Goal: Task Accomplishment & Management: Use online tool/utility

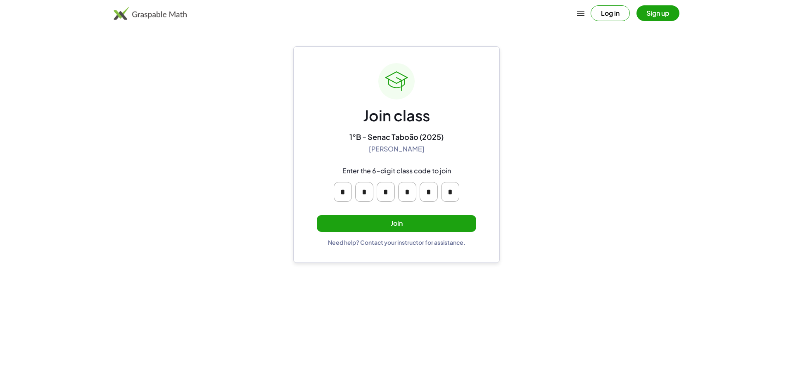
click at [348, 219] on button "Join" at bounding box center [396, 223] width 159 height 17
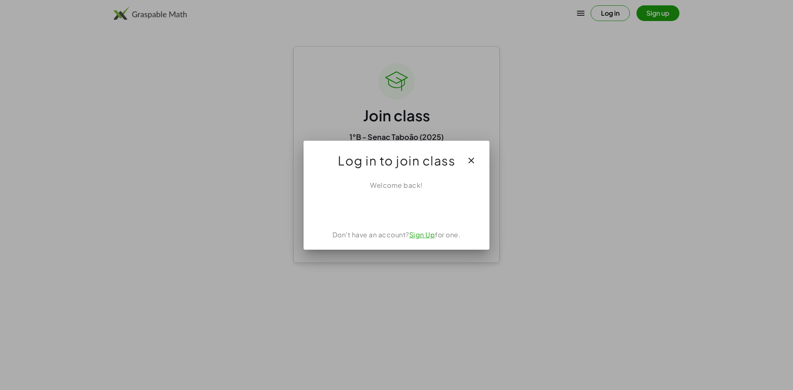
click at [729, 328] on div at bounding box center [396, 195] width 793 height 390
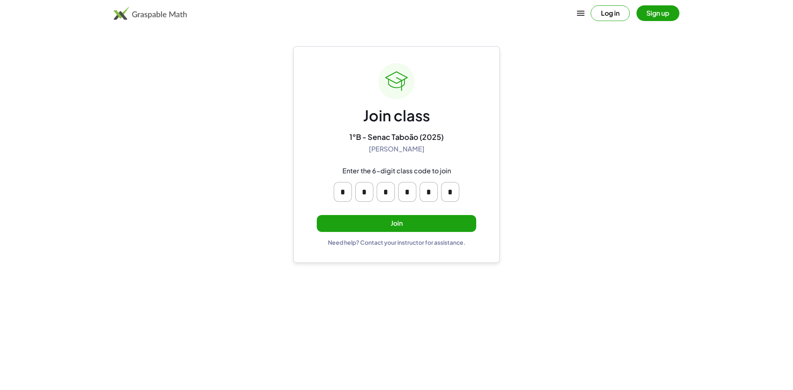
click at [421, 221] on button "Join" at bounding box center [396, 223] width 159 height 17
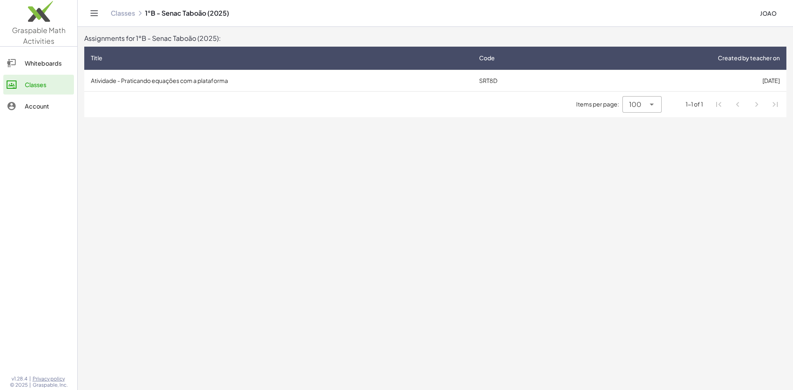
click at [741, 106] on li "Pagination Navigation" at bounding box center [738, 104] width 15 height 15
click at [238, 72] on td "Atividade - Praticando equações com a plataforma" at bounding box center [278, 80] width 388 height 21
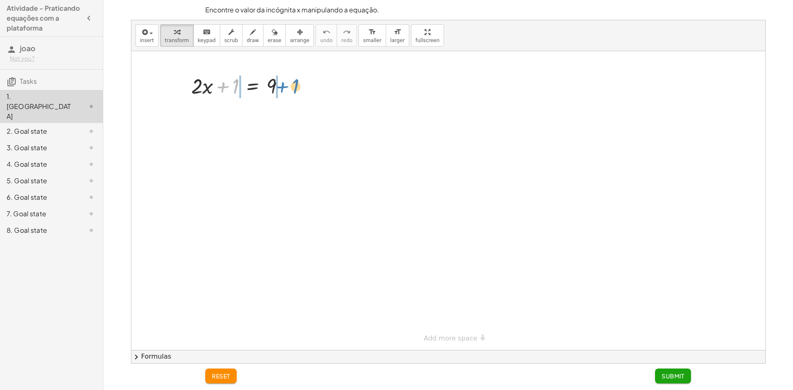
drag, startPoint x: 234, startPoint y: 84, endPoint x: 294, endPoint y: 84, distance: 59.9
click at [294, 84] on div at bounding box center [241, 85] width 108 height 28
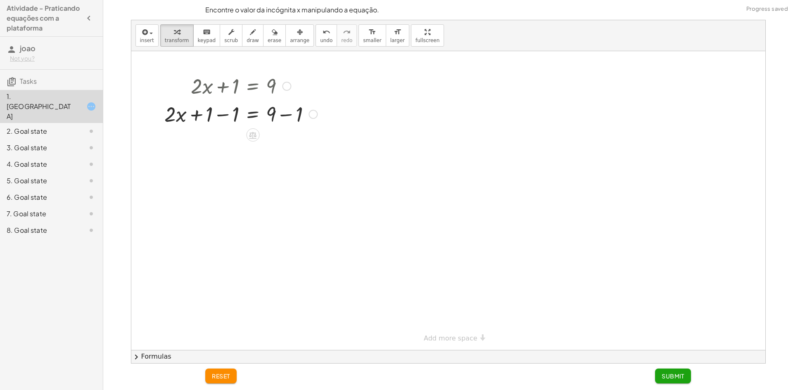
click at [223, 84] on div at bounding box center [241, 85] width 161 height 28
click at [220, 114] on div at bounding box center [241, 114] width 161 height 28
click at [285, 143] on div at bounding box center [241, 142] width 161 height 28
drag, startPoint x: 228, startPoint y: 171, endPoint x: 226, endPoint y: 163, distance: 8.5
click at [231, 169] on div at bounding box center [241, 170] width 161 height 28
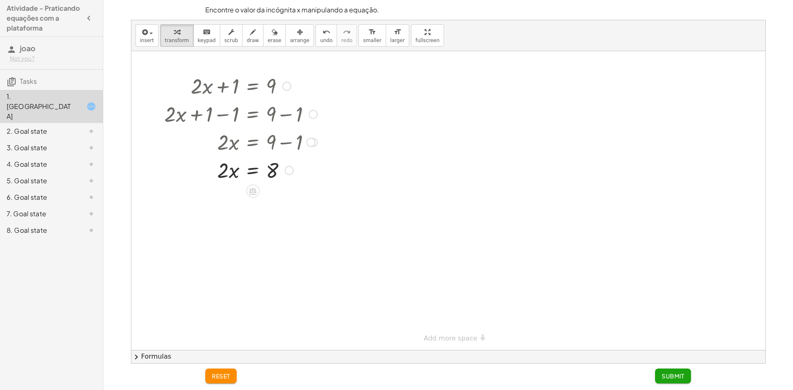
click at [229, 170] on div at bounding box center [241, 170] width 161 height 28
drag, startPoint x: 224, startPoint y: 168, endPoint x: 274, endPoint y: 188, distance: 53.0
click at [275, 190] on div "+ · 2 · x + 1 = 9 + · 2 · x + 1 − 1 = + 9 − 1 + · 2 · x + 0 = + 9 − 1 · 2 · x =…" at bounding box center [448, 200] width 634 height 299
click at [273, 210] on div at bounding box center [241, 204] width 161 height 41
click at [229, 243] on div at bounding box center [241, 245] width 161 height 41
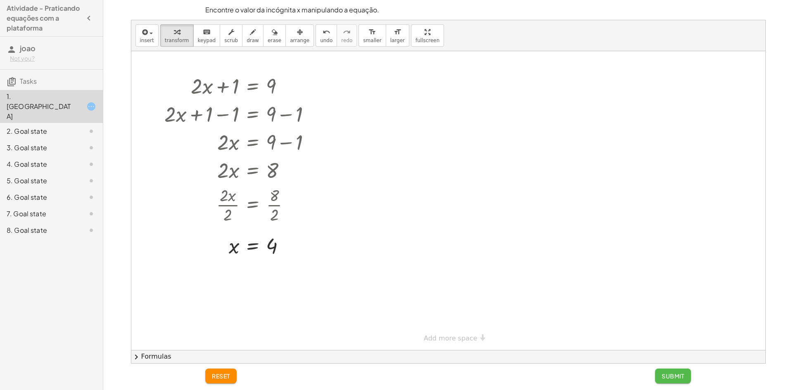
drag, startPoint x: 663, startPoint y: 374, endPoint x: 650, endPoint y: 390, distance: 20.9
click at [663, 374] on span "Submit" at bounding box center [673, 376] width 23 height 7
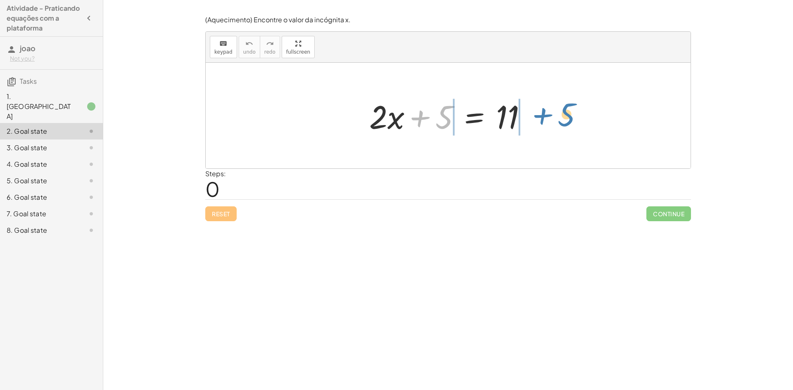
drag, startPoint x: 440, startPoint y: 111, endPoint x: 560, endPoint y: 107, distance: 120.3
click at [560, 107] on div "+ 5 + · 2 · x + 5 = 11" at bounding box center [448, 116] width 485 height 106
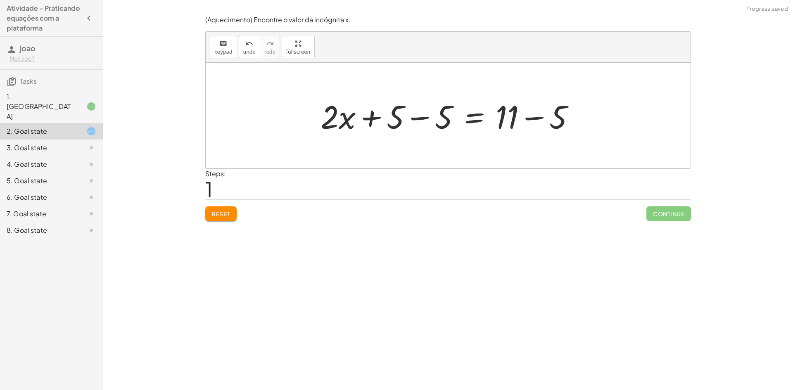
click at [419, 117] on div at bounding box center [450, 116] width 269 height 43
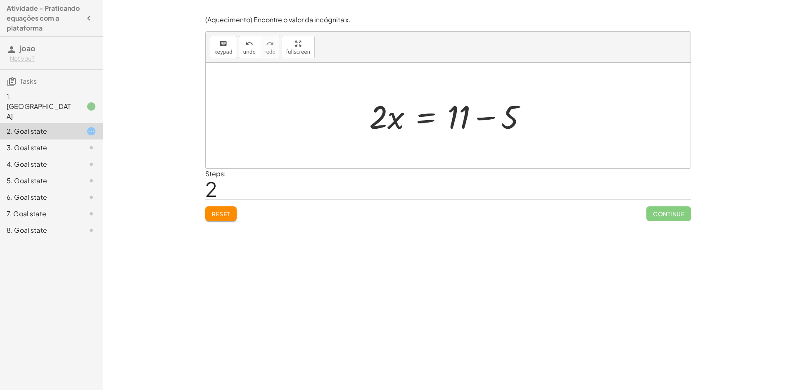
click at [482, 117] on div at bounding box center [451, 116] width 172 height 43
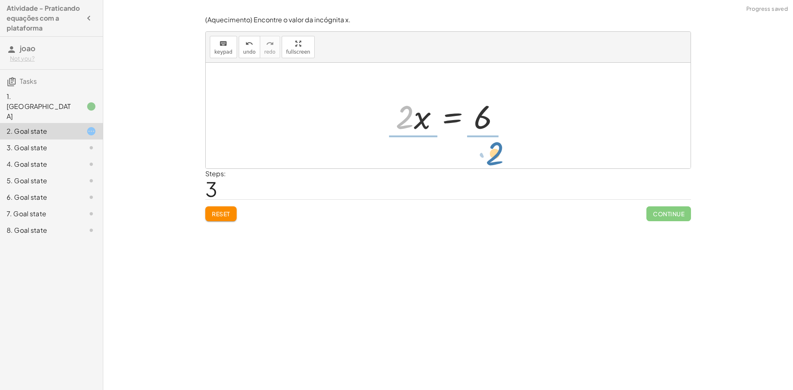
drag, startPoint x: 409, startPoint y: 119, endPoint x: 488, endPoint y: 155, distance: 86.8
click at [478, 107] on div at bounding box center [451, 116] width 127 height 64
click at [485, 105] on div at bounding box center [451, 116] width 127 height 64
click at [488, 110] on div at bounding box center [451, 116] width 127 height 64
click at [410, 107] on div at bounding box center [450, 116] width 121 height 64
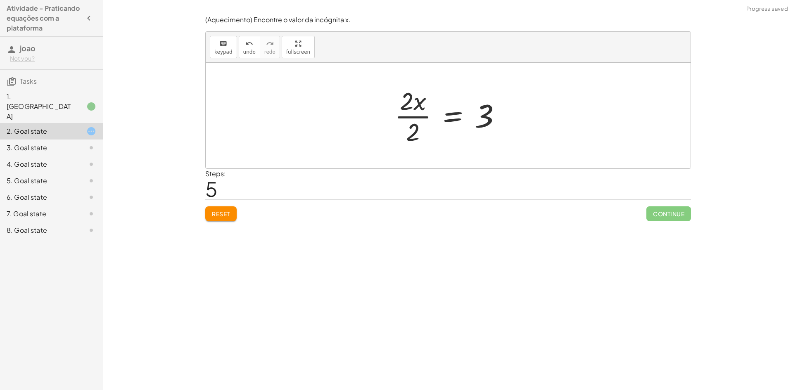
click at [411, 107] on div at bounding box center [450, 116] width 121 height 64
click at [419, 117] on div at bounding box center [450, 116] width 121 height 64
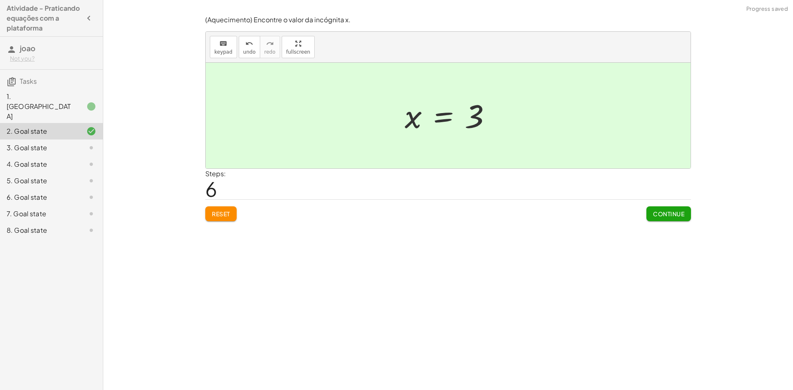
click at [667, 214] on span "Continue" at bounding box center [668, 213] width 31 height 7
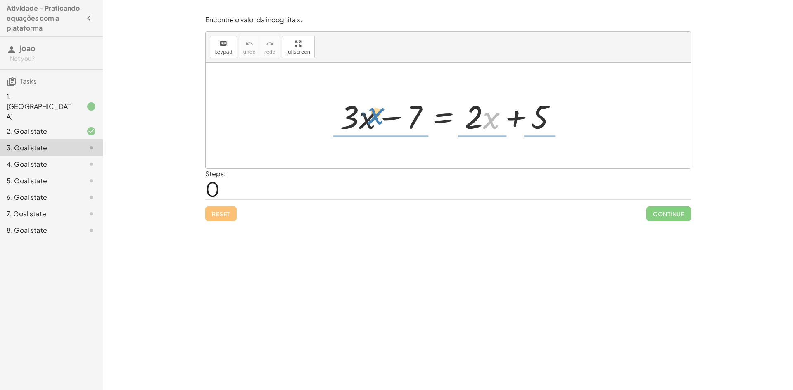
drag, startPoint x: 485, startPoint y: 115, endPoint x: 370, endPoint y: 110, distance: 115.4
click at [370, 110] on div at bounding box center [451, 116] width 231 height 43
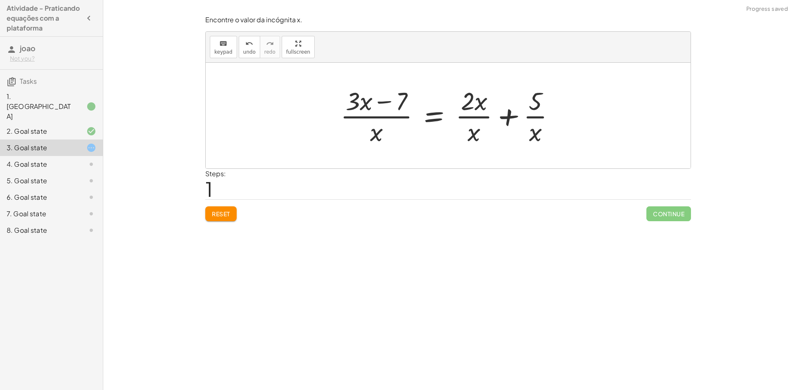
drag, startPoint x: 226, startPoint y: 215, endPoint x: 233, endPoint y: 214, distance: 7.9
click at [226, 215] on span "Reset" at bounding box center [221, 213] width 18 height 7
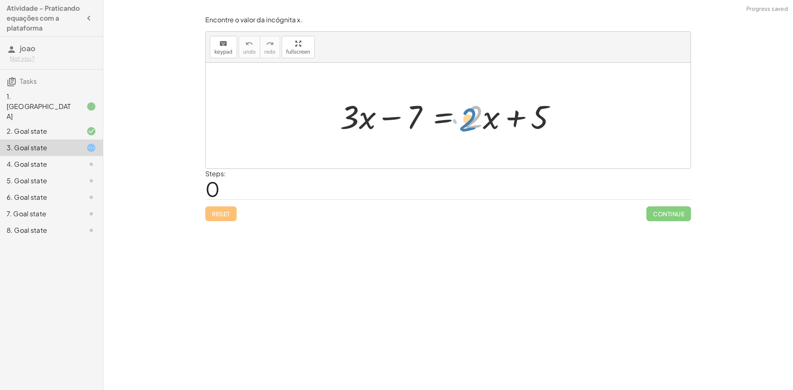
drag, startPoint x: 478, startPoint y: 119, endPoint x: 474, endPoint y: 120, distance: 4.6
click at [474, 121] on div at bounding box center [451, 116] width 231 height 43
drag, startPoint x: 474, startPoint y: 112, endPoint x: 378, endPoint y: 110, distance: 96.3
click at [378, 110] on div at bounding box center [451, 116] width 231 height 43
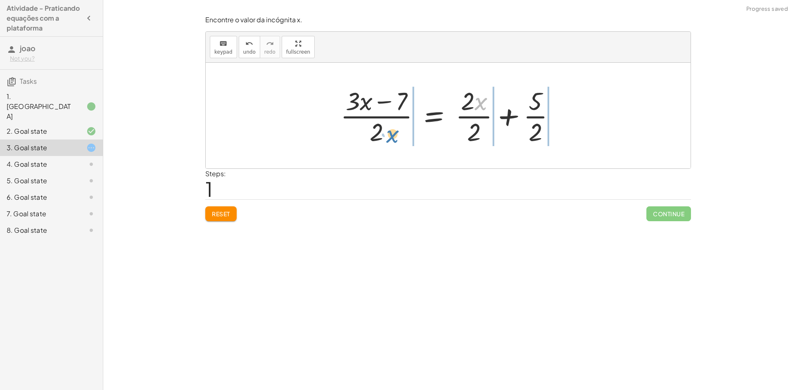
drag, startPoint x: 481, startPoint y: 105, endPoint x: 383, endPoint y: 135, distance: 102.5
click at [383, 135] on div at bounding box center [451, 116] width 230 height 64
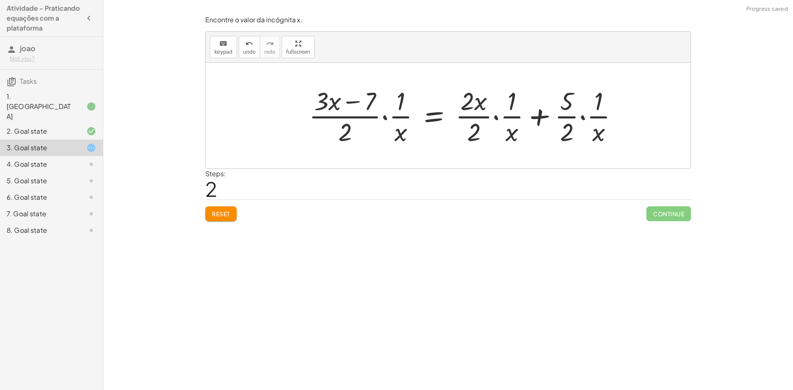
click at [228, 209] on button "Reset" at bounding box center [220, 214] width 31 height 15
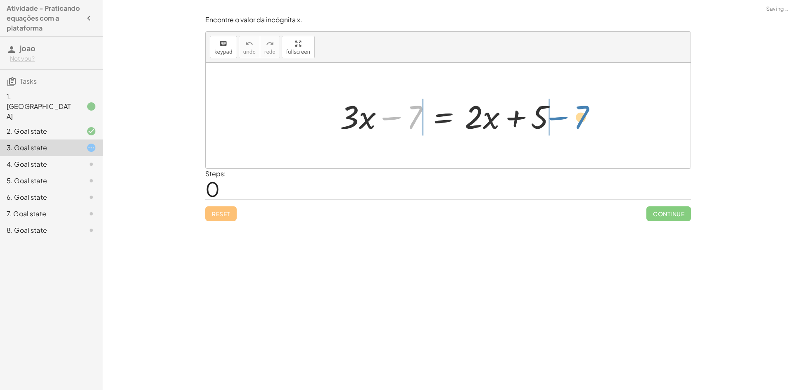
drag, startPoint x: 409, startPoint y: 114, endPoint x: 571, endPoint y: 111, distance: 162.4
click at [576, 113] on div "− 7 + · 3 · x − 7 = + · 2 · x + 5" at bounding box center [448, 116] width 485 height 106
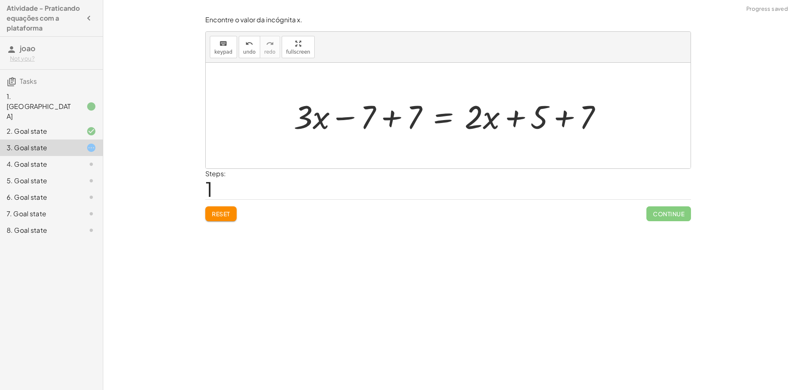
drag, startPoint x: 353, startPoint y: 118, endPoint x: 348, endPoint y: 118, distance: 4.5
click at [348, 118] on div at bounding box center [452, 116] width 324 height 43
drag, startPoint x: 474, startPoint y: 114, endPoint x: 392, endPoint y: 131, distance: 84.4
click at [393, 133] on div at bounding box center [452, 116] width 324 height 43
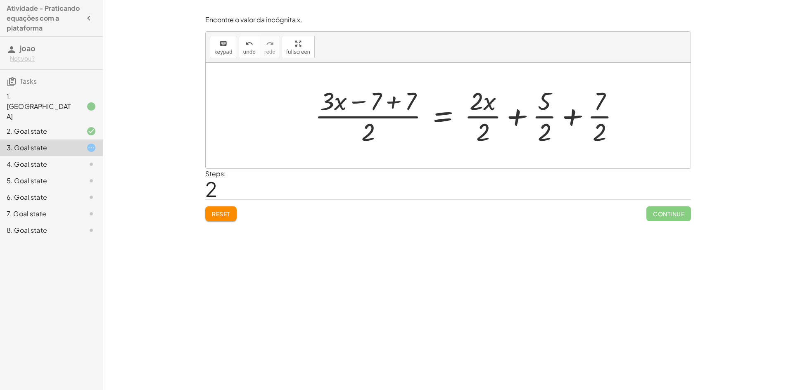
click at [230, 217] on span "Reset" at bounding box center [221, 213] width 18 height 7
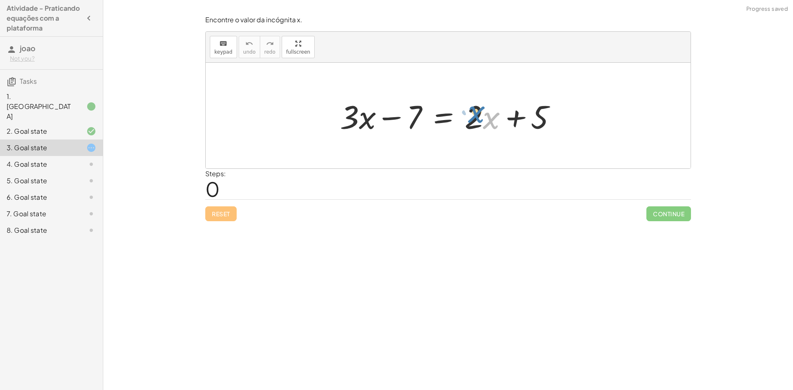
drag, startPoint x: 487, startPoint y: 121, endPoint x: 475, endPoint y: 112, distance: 15.1
click at [475, 112] on div at bounding box center [451, 116] width 231 height 43
drag, startPoint x: 416, startPoint y: 112, endPoint x: 593, endPoint y: 115, distance: 177.7
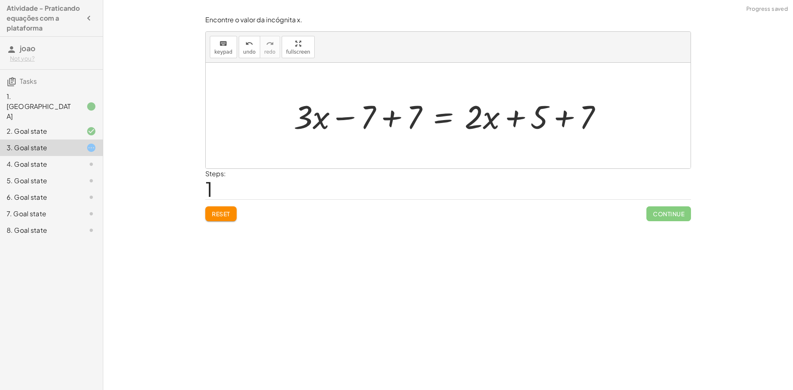
click at [391, 118] on div at bounding box center [452, 116] width 324 height 43
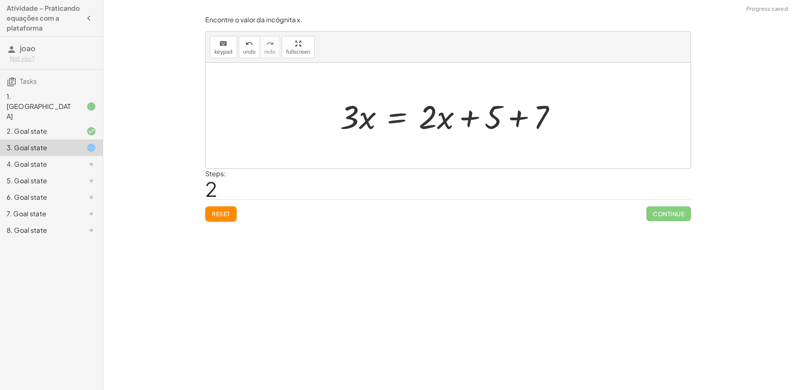
click at [520, 117] on div at bounding box center [451, 116] width 231 height 43
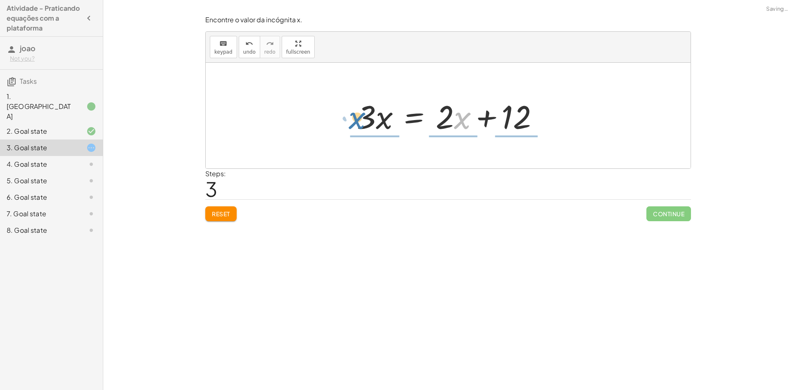
drag, startPoint x: 466, startPoint y: 115, endPoint x: 351, endPoint y: 108, distance: 115.5
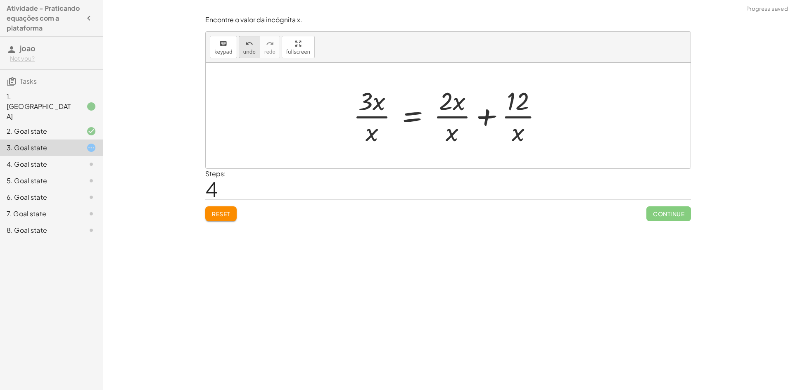
click at [251, 50] on span "undo" at bounding box center [249, 52] width 12 height 6
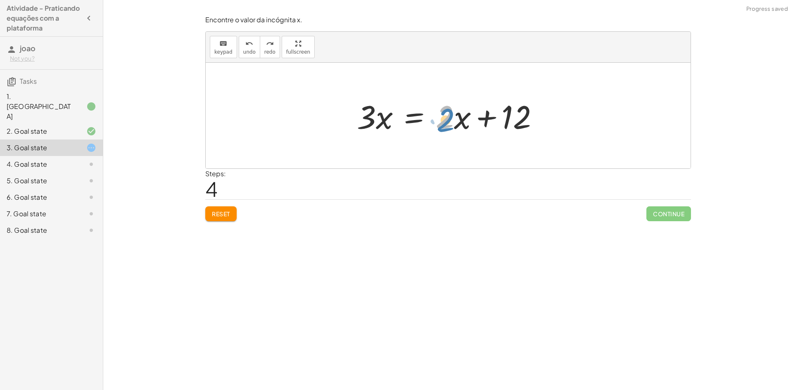
click at [447, 104] on div at bounding box center [451, 116] width 197 height 43
drag, startPoint x: 447, startPoint y: 109, endPoint x: 332, endPoint y: 105, distance: 115.8
click at [332, 105] on div "+ · 3 · x − 7 = + · 2 · x + 5 + · 3 · x − 7 + 7 = + · 2 · x + 5 + 7 + · 3 · x +…" at bounding box center [448, 116] width 485 height 106
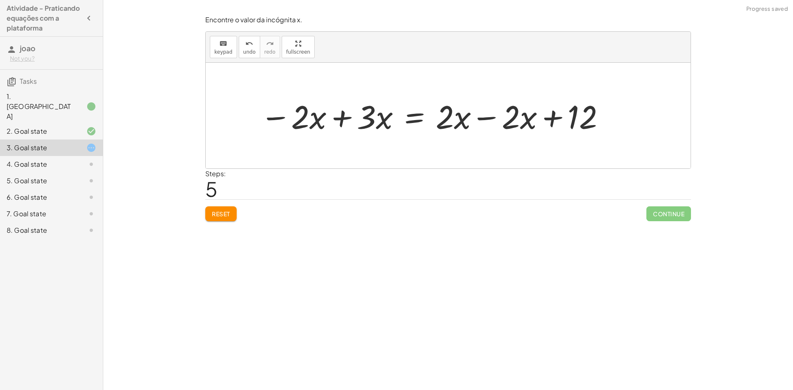
click at [487, 115] on div at bounding box center [433, 116] width 355 height 43
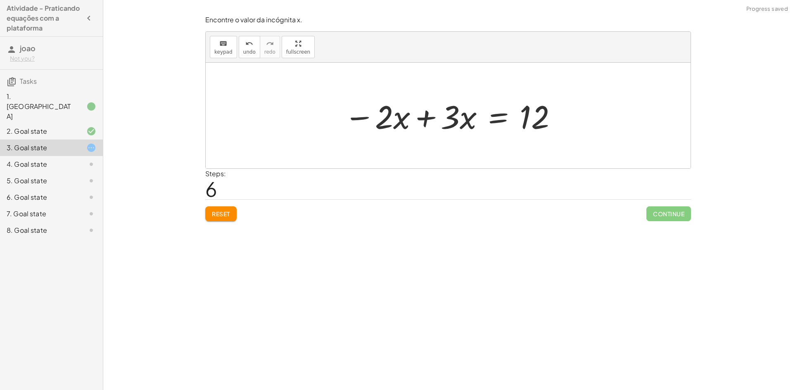
click at [424, 115] on div at bounding box center [451, 116] width 222 height 43
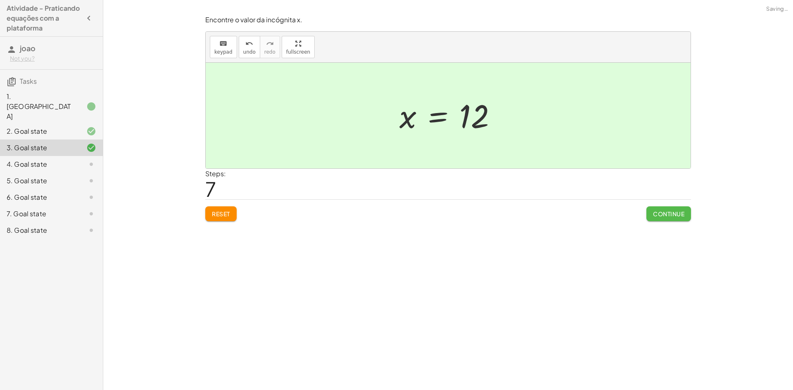
drag, startPoint x: 653, startPoint y: 215, endPoint x: 626, endPoint y: 221, distance: 27.1
click at [653, 215] on span "Continue" at bounding box center [668, 213] width 31 height 7
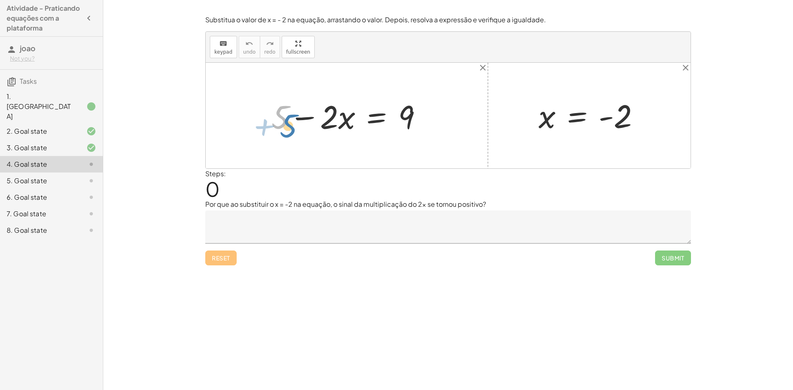
drag, startPoint x: 287, startPoint y: 115, endPoint x: 294, endPoint y: 118, distance: 7.2
click at [291, 119] on div at bounding box center [350, 116] width 166 height 43
drag, startPoint x: 544, startPoint y: 117, endPoint x: 345, endPoint y: 120, distance: 198.8
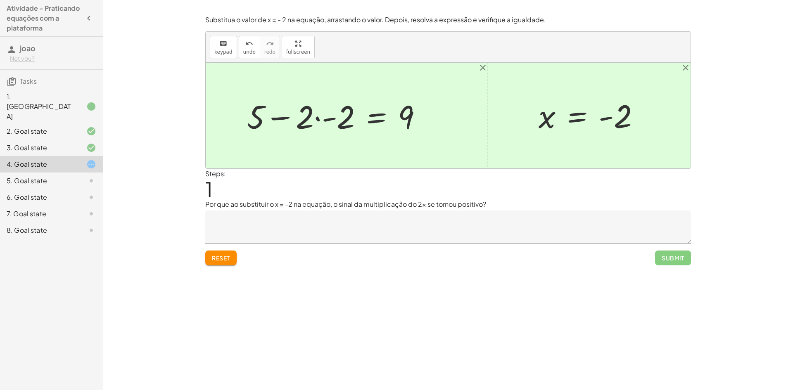
click at [316, 117] on div at bounding box center [338, 116] width 190 height 43
click at [331, 121] on div at bounding box center [351, 116] width 164 height 43
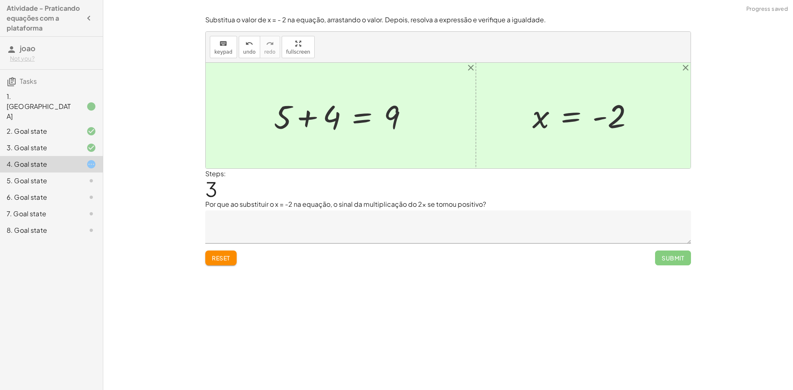
click at [303, 119] on div at bounding box center [344, 116] width 149 height 43
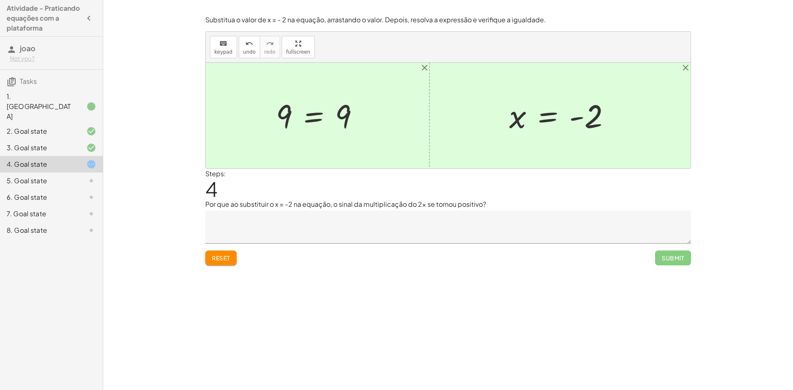
click at [325, 219] on textarea at bounding box center [448, 227] width 486 height 33
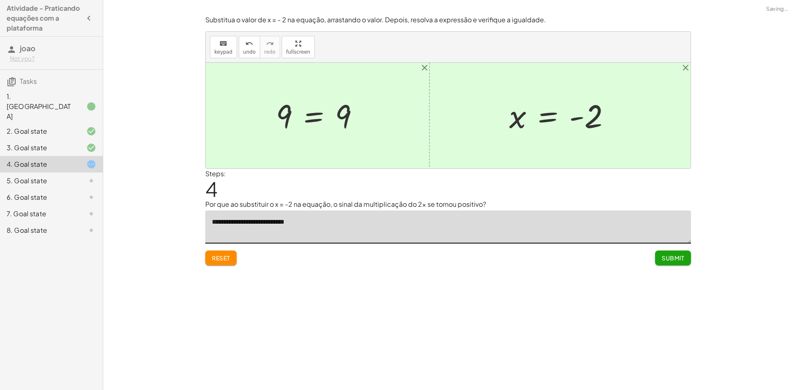
type textarea "**********"
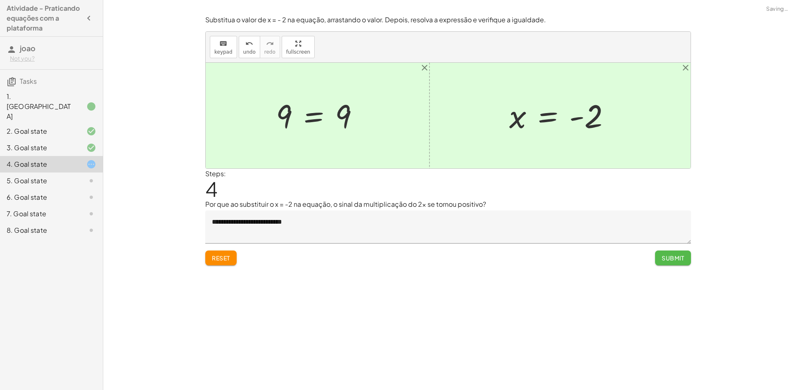
click at [660, 261] on button "Submit" at bounding box center [673, 258] width 36 height 15
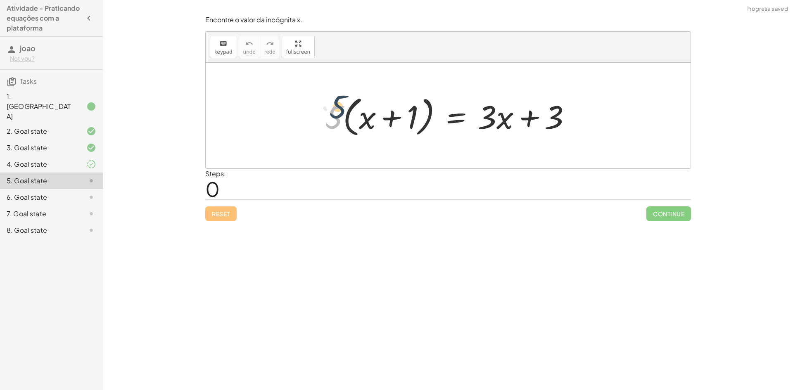
click at [330, 119] on div at bounding box center [451, 116] width 261 height 48
drag, startPoint x: 332, startPoint y: 110, endPoint x: 324, endPoint y: 109, distance: 8.0
click at [324, 109] on div at bounding box center [451, 116] width 261 height 48
drag, startPoint x: 321, startPoint y: 117, endPoint x: 360, endPoint y: 121, distance: 38.7
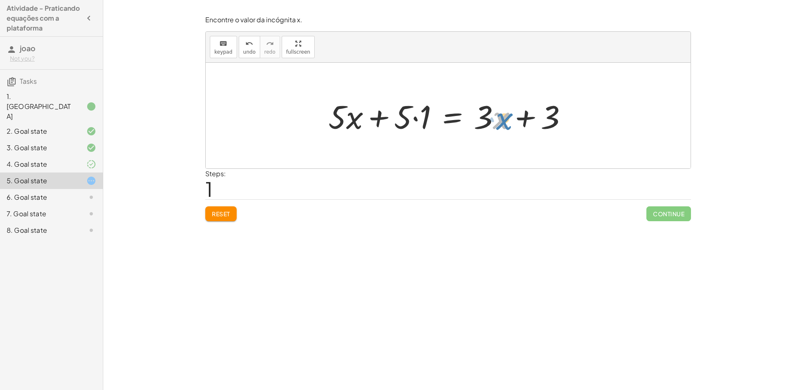
click at [496, 121] on div at bounding box center [451, 116] width 254 height 43
click at [417, 116] on div at bounding box center [451, 116] width 254 height 43
click at [416, 117] on div at bounding box center [461, 116] width 235 height 43
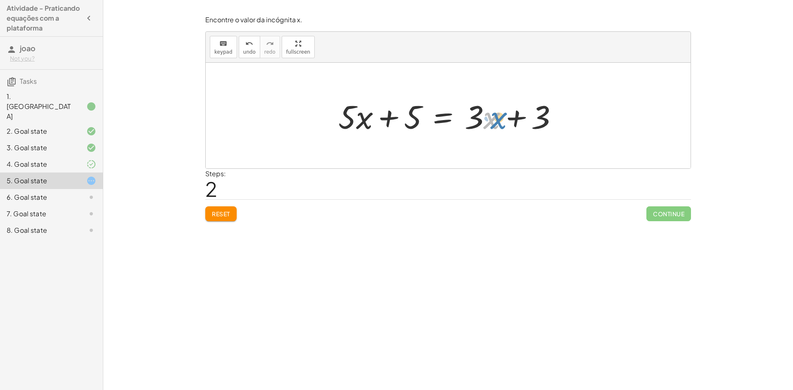
drag, startPoint x: 488, startPoint y: 119, endPoint x: 492, endPoint y: 119, distance: 4.2
click at [494, 117] on div at bounding box center [451, 116] width 235 height 43
drag, startPoint x: 477, startPoint y: 115, endPoint x: 320, endPoint y: 116, distance: 157.0
click at [318, 119] on div "· 5 · ( + x + 1 ) = + · 3 · x + 3 + · 5 · x + · 5 · 1 = + · 3 · x + 3 · 3 + · x…" at bounding box center [448, 116] width 485 height 106
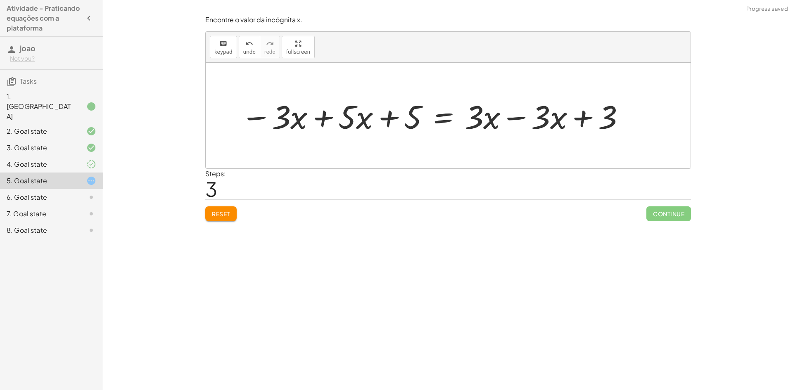
click at [318, 119] on div at bounding box center [433, 116] width 393 height 43
click at [514, 118] on div at bounding box center [485, 116] width 302 height 43
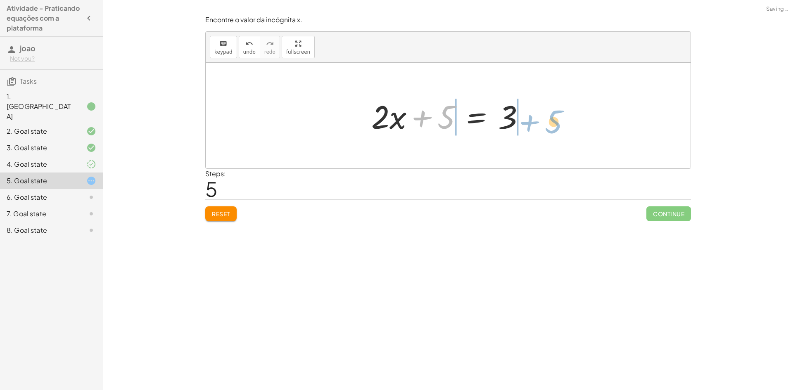
drag, startPoint x: 443, startPoint y: 115, endPoint x: 550, endPoint y: 117, distance: 107.4
click at [524, 121] on div at bounding box center [451, 116] width 265 height 43
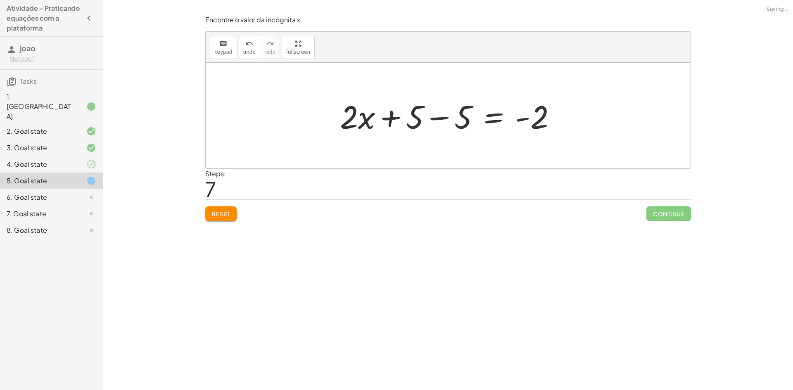
click at [440, 114] on div at bounding box center [451, 116] width 231 height 43
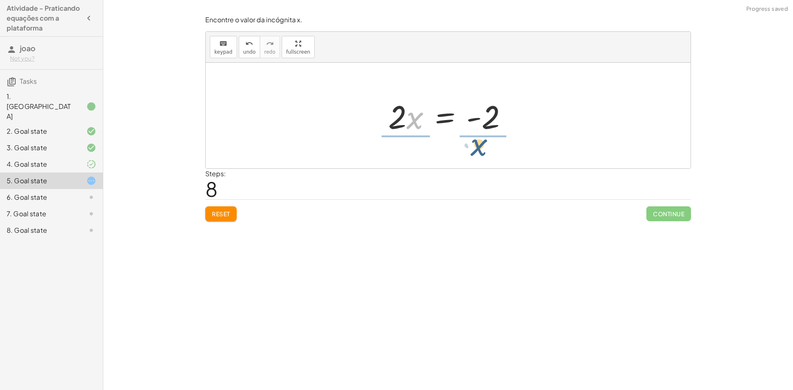
drag, startPoint x: 413, startPoint y: 114, endPoint x: 470, endPoint y: 144, distance: 64.3
click at [402, 107] on div at bounding box center [451, 116] width 142 height 64
click at [247, 56] on button "undo undo" at bounding box center [249, 47] width 21 height 22
drag, startPoint x: 399, startPoint y: 110, endPoint x: 494, endPoint y: 148, distance: 102.5
click at [494, 148] on div "· 5 · ( + x + 1 ) = + · 3 · x + 3 + · 5 · x + · 5 · 1 = + · 3 · x + 3 + · 5 · x…" at bounding box center [448, 116] width 485 height 106
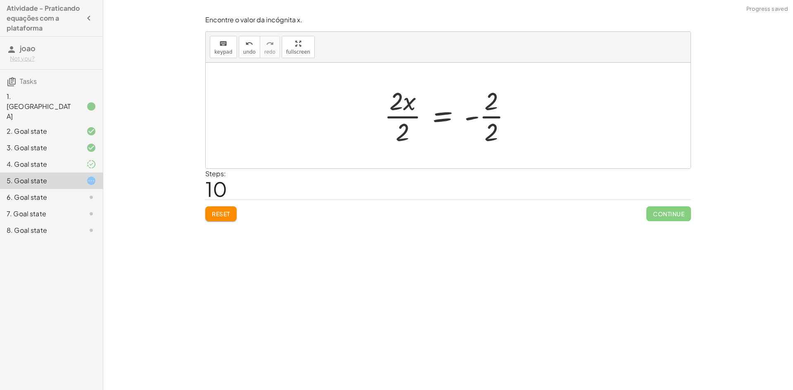
click at [399, 113] on div at bounding box center [451, 116] width 142 height 64
click at [480, 117] on div at bounding box center [451, 116] width 122 height 64
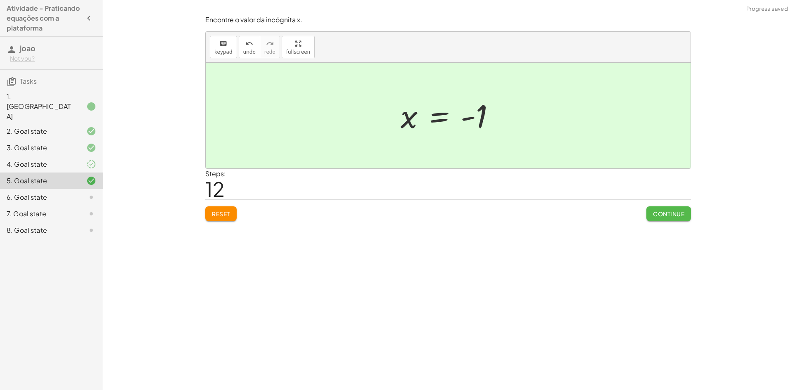
click at [657, 213] on span "Continue" at bounding box center [668, 213] width 31 height 7
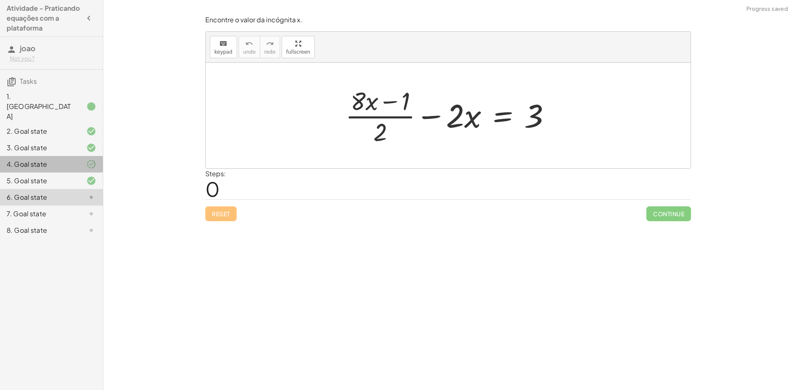
click at [93, 159] on icon at bounding box center [91, 164] width 10 height 10
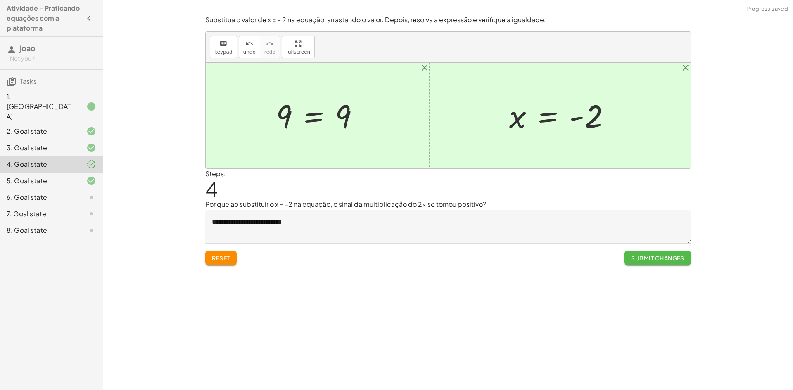
click at [650, 261] on span "Submit Changes" at bounding box center [657, 258] width 53 height 7
click at [659, 261] on span "Continue" at bounding box center [668, 258] width 31 height 7
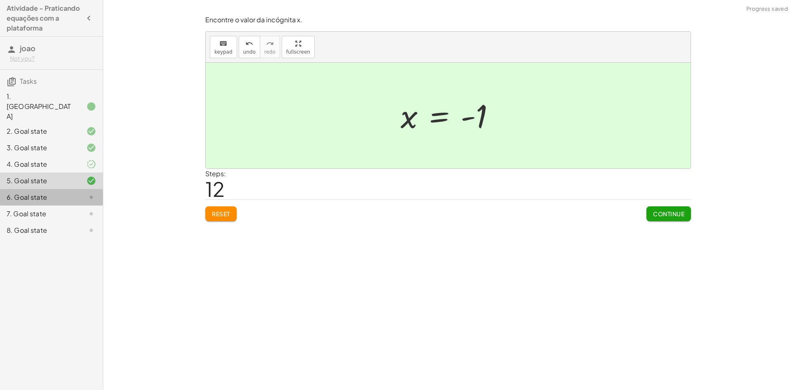
click at [75, 193] on div at bounding box center [84, 198] width 23 height 10
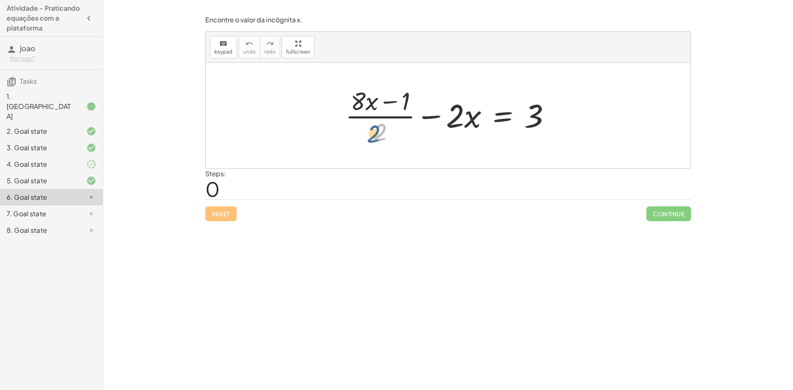
drag, startPoint x: 383, startPoint y: 131, endPoint x: 378, endPoint y: 131, distance: 5.0
click at [378, 131] on div at bounding box center [451, 116] width 221 height 64
drag, startPoint x: 455, startPoint y: 117, endPoint x: 461, endPoint y: 117, distance: 5.8
click at [461, 117] on div at bounding box center [451, 116] width 221 height 64
click at [386, 101] on div at bounding box center [451, 116] width 221 height 64
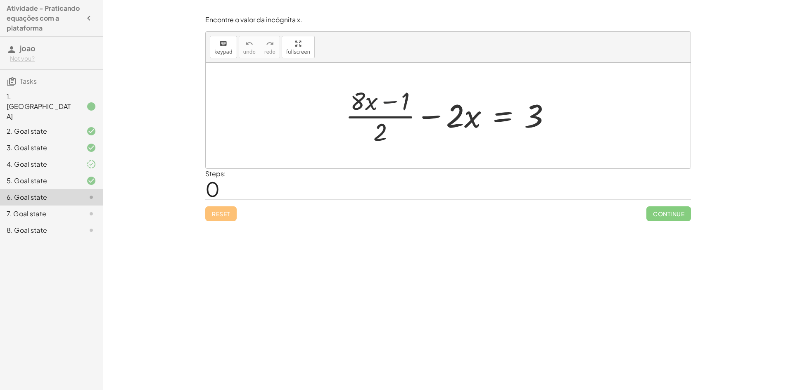
click at [386, 101] on div at bounding box center [451, 116] width 221 height 64
drag, startPoint x: 358, startPoint y: 101, endPoint x: 365, endPoint y: 99, distance: 6.9
click at [364, 105] on div at bounding box center [451, 116] width 221 height 64
drag, startPoint x: 424, startPoint y: 5, endPoint x: 500, endPoint y: 178, distance: 189.2
click at [500, 178] on div "Steps: 0" at bounding box center [448, 184] width 486 height 31
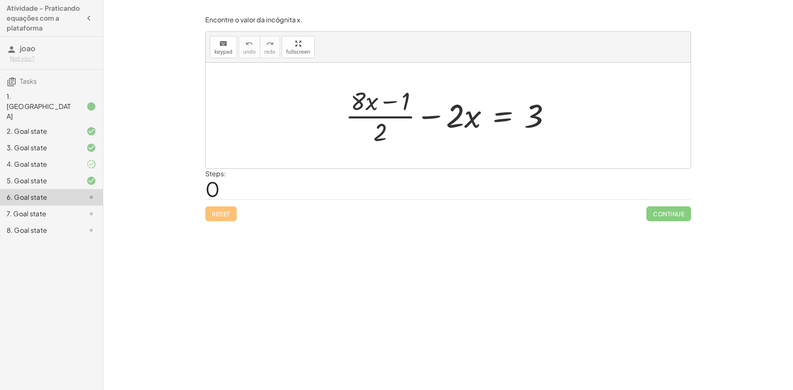
click at [388, 103] on div at bounding box center [451, 116] width 221 height 64
click at [459, 116] on div at bounding box center [451, 116] width 221 height 64
click at [474, 119] on div at bounding box center [451, 116] width 221 height 64
